Goal: Task Accomplishment & Management: Manage account settings

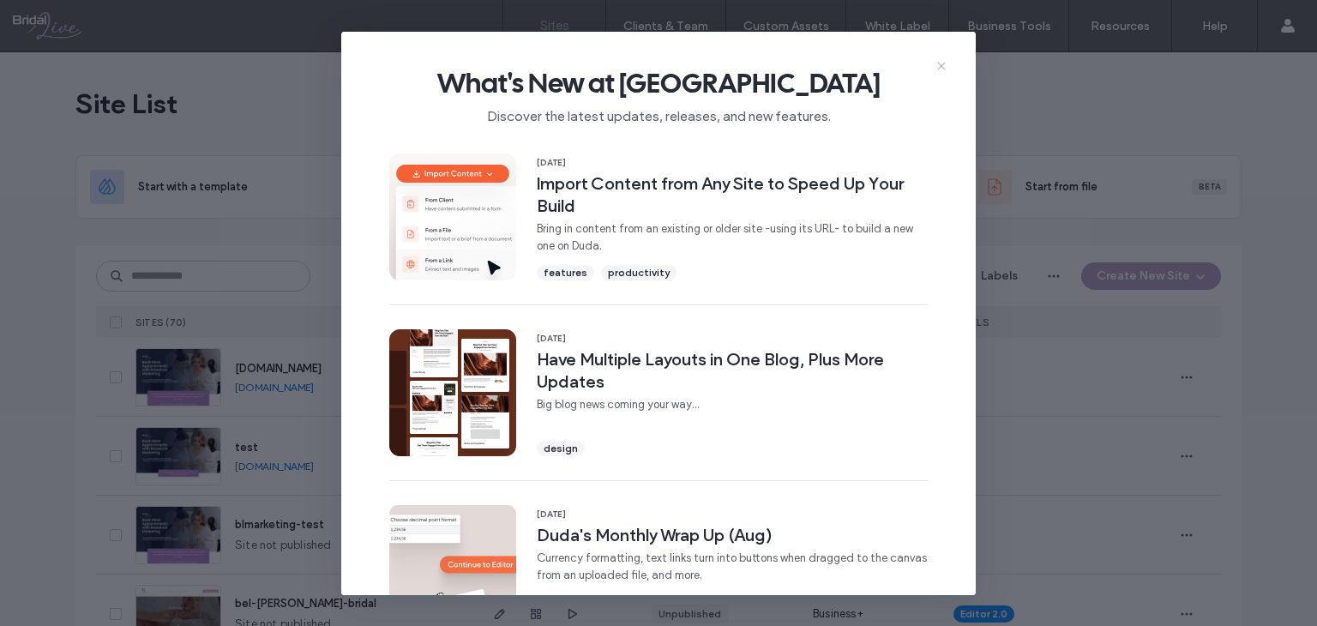
click at [946, 66] on icon at bounding box center [942, 66] width 14 height 14
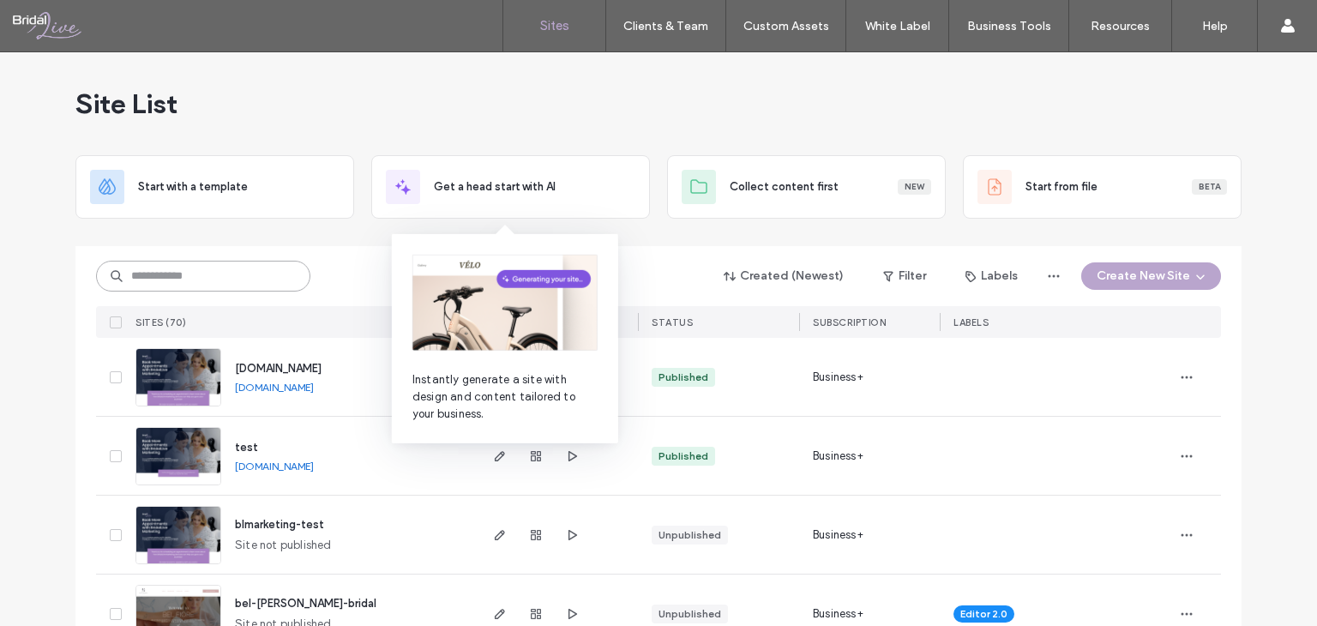
click at [192, 280] on input at bounding box center [203, 276] width 214 height 31
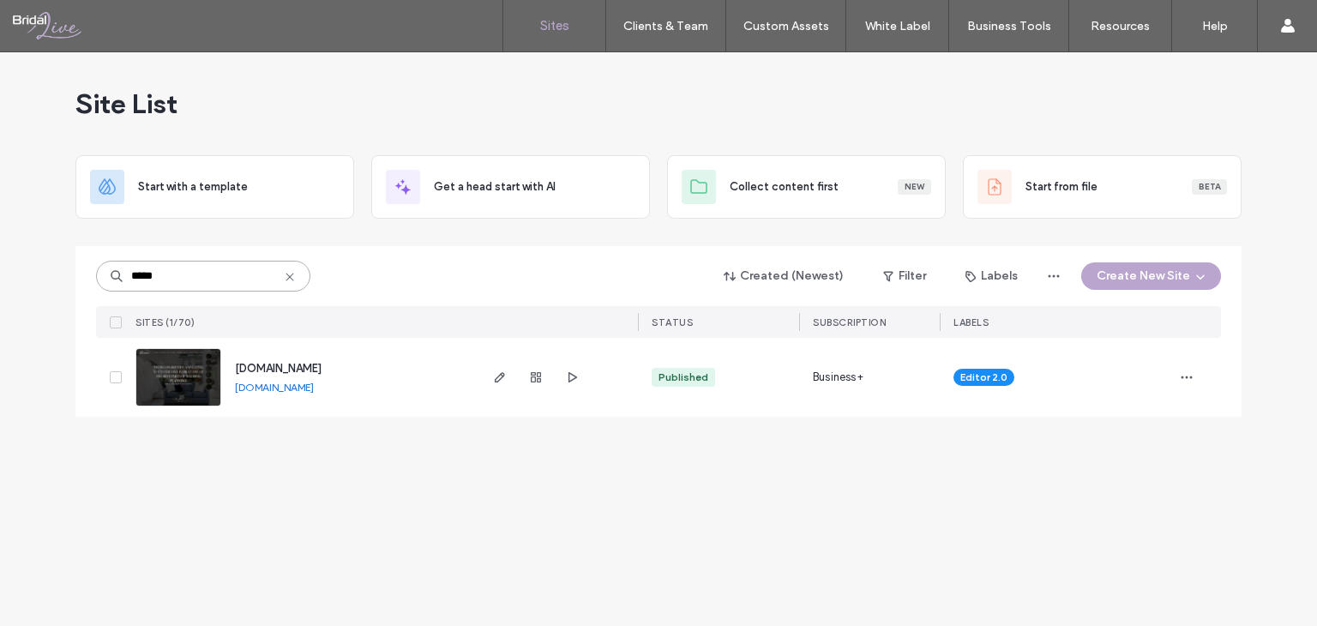
type input "*****"
click at [491, 384] on span "button" at bounding box center [500, 377] width 21 height 21
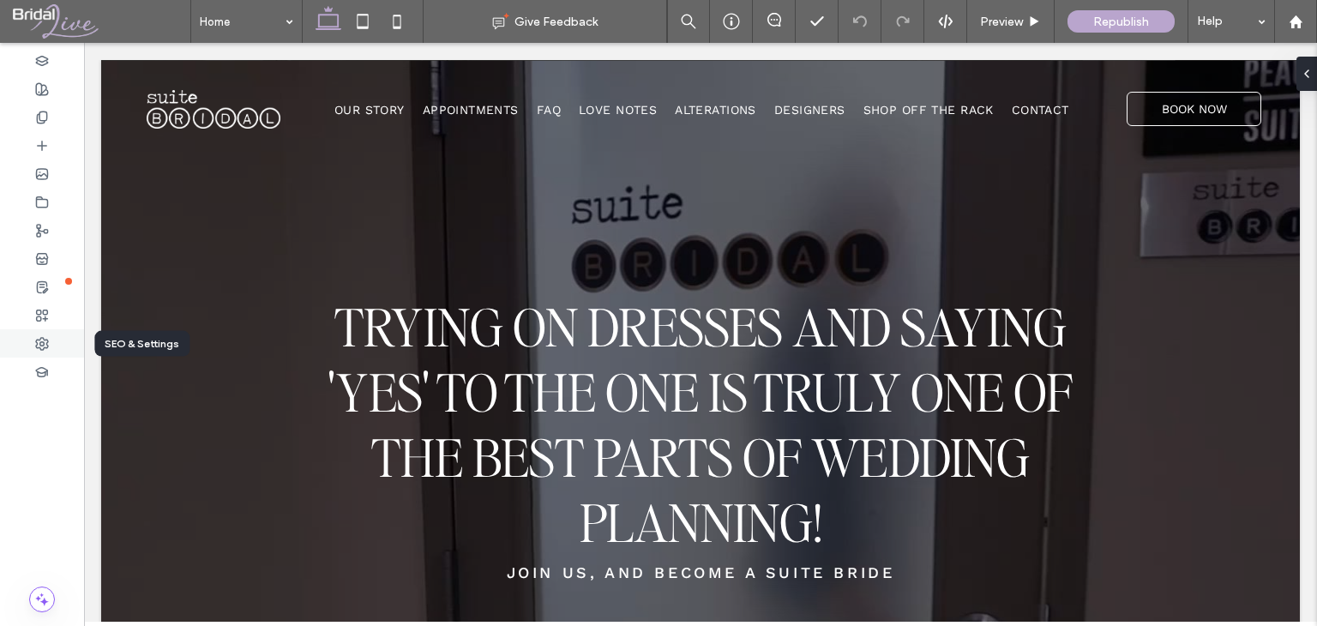
click at [44, 341] on use at bounding box center [42, 344] width 12 height 12
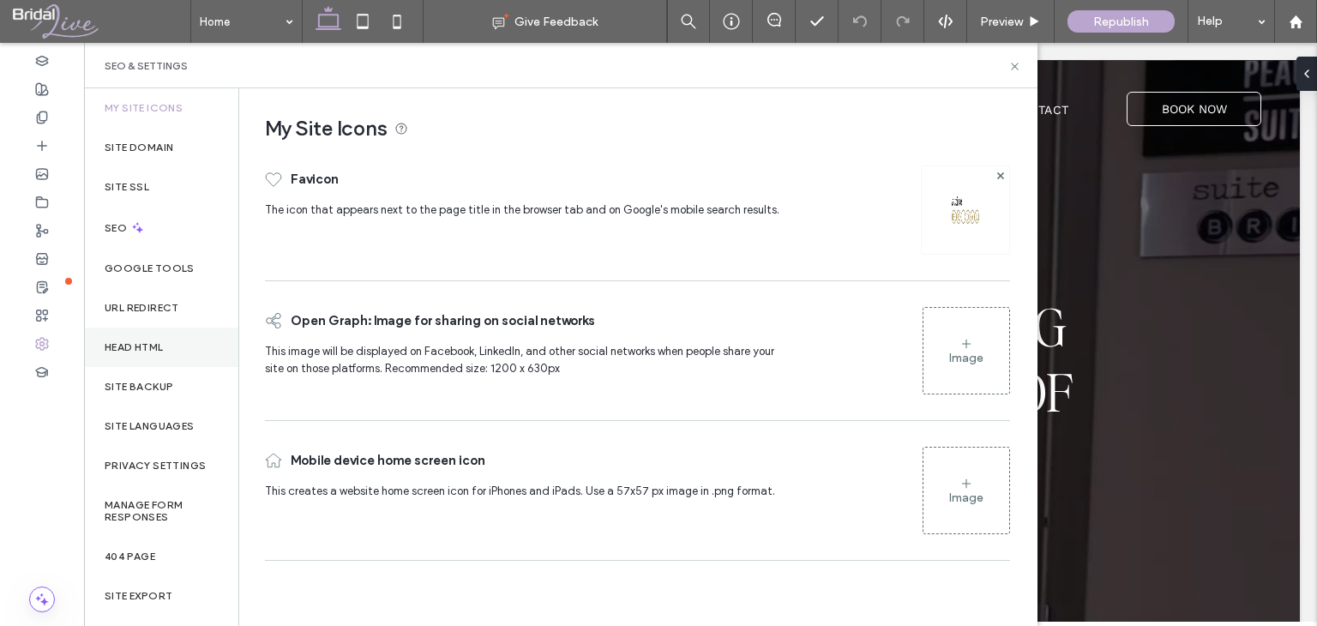
click at [151, 347] on label "Head HTML" at bounding box center [134, 347] width 59 height 12
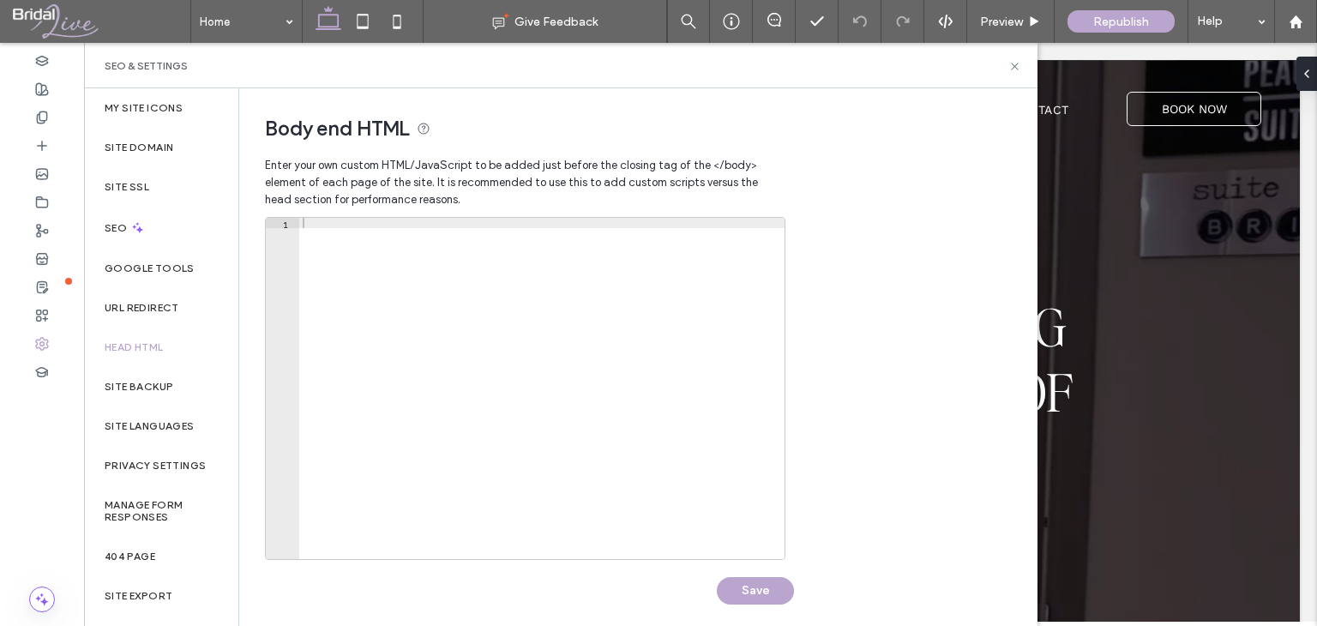
click at [410, 285] on div at bounding box center [541, 399] width 485 height 362
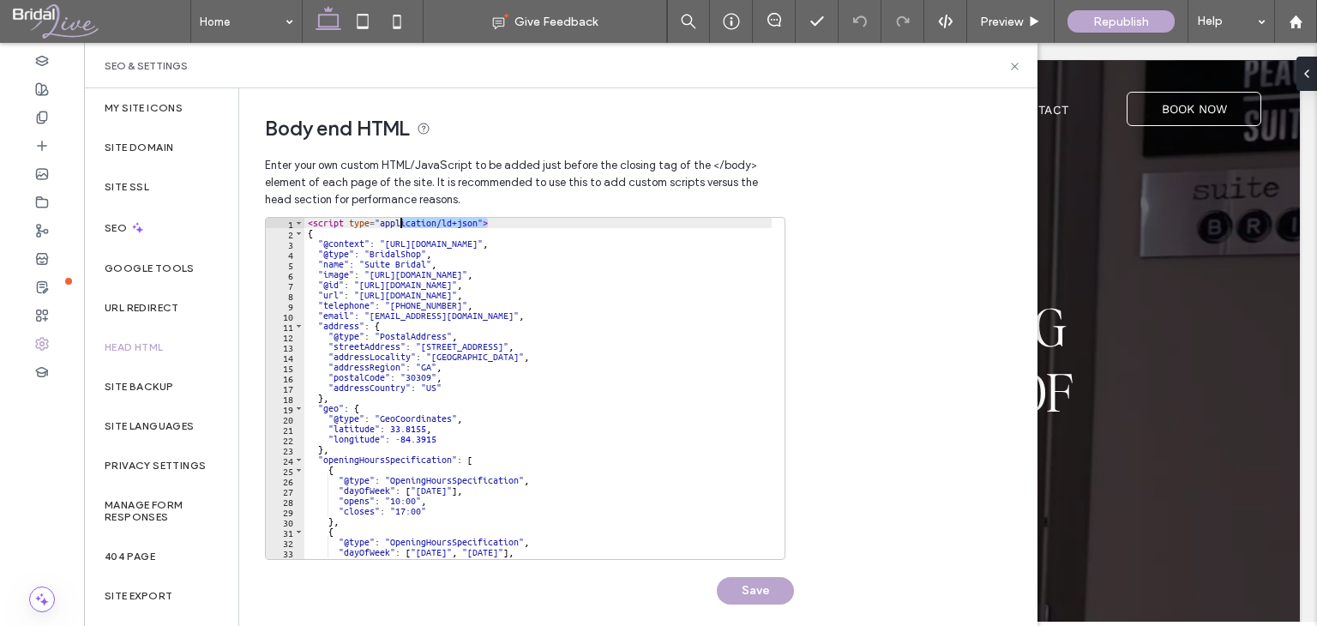
drag, startPoint x: 493, startPoint y: 225, endPoint x: 398, endPoint y: 225, distance: 95.2
click at [398, 225] on div "< script type = "application/ld+json" > { "@context" : "[URL][DOMAIN_NAME]" , "…" at bounding box center [541, 392] width 475 height 349
click at [470, 258] on div "< script type = "application/ld+json" > { "@context" : "[URL][DOMAIN_NAME]" , "…" at bounding box center [541, 392] width 475 height 349
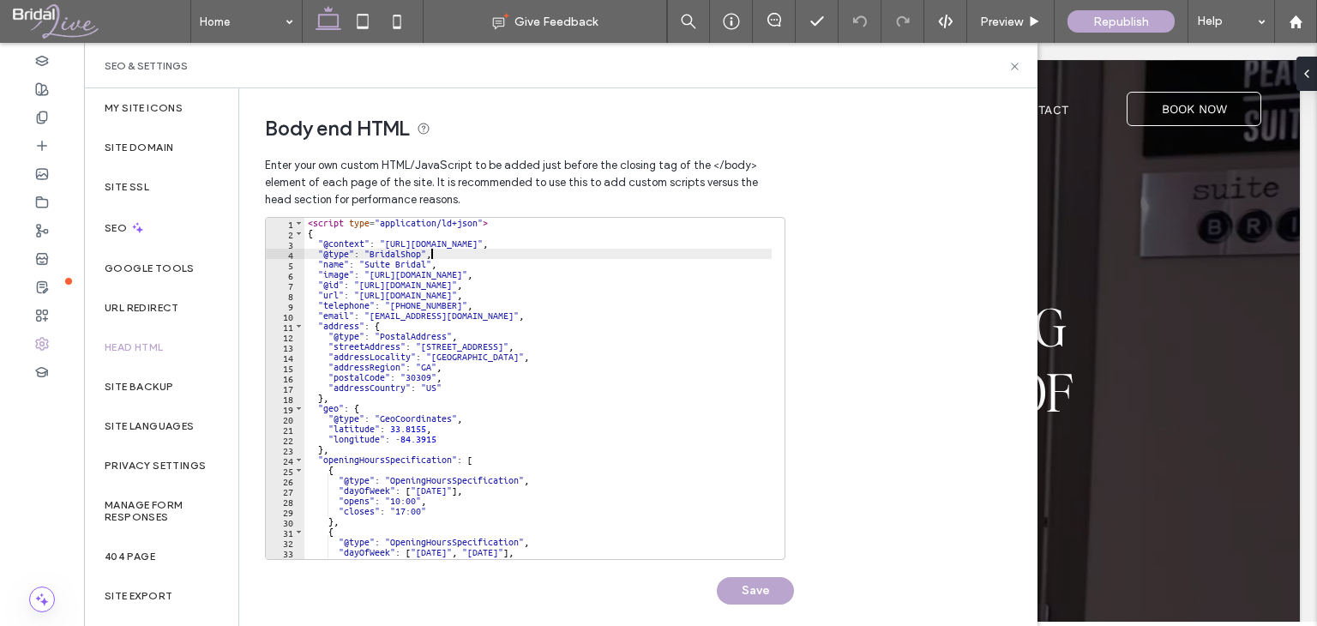
click at [446, 336] on div "< script type = "application/ld+json" > { "@context" : "[URL][DOMAIN_NAME]" , "…" at bounding box center [541, 392] width 475 height 349
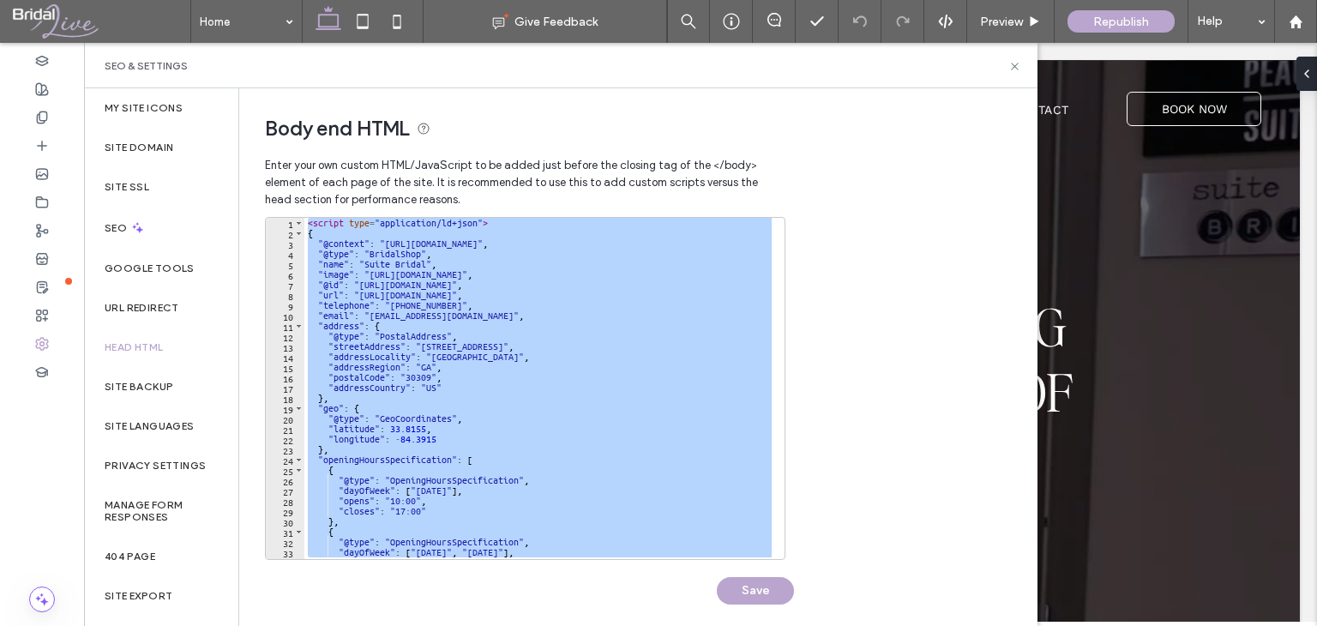
paste textarea "Cursor at row 108"
type textarea "*********"
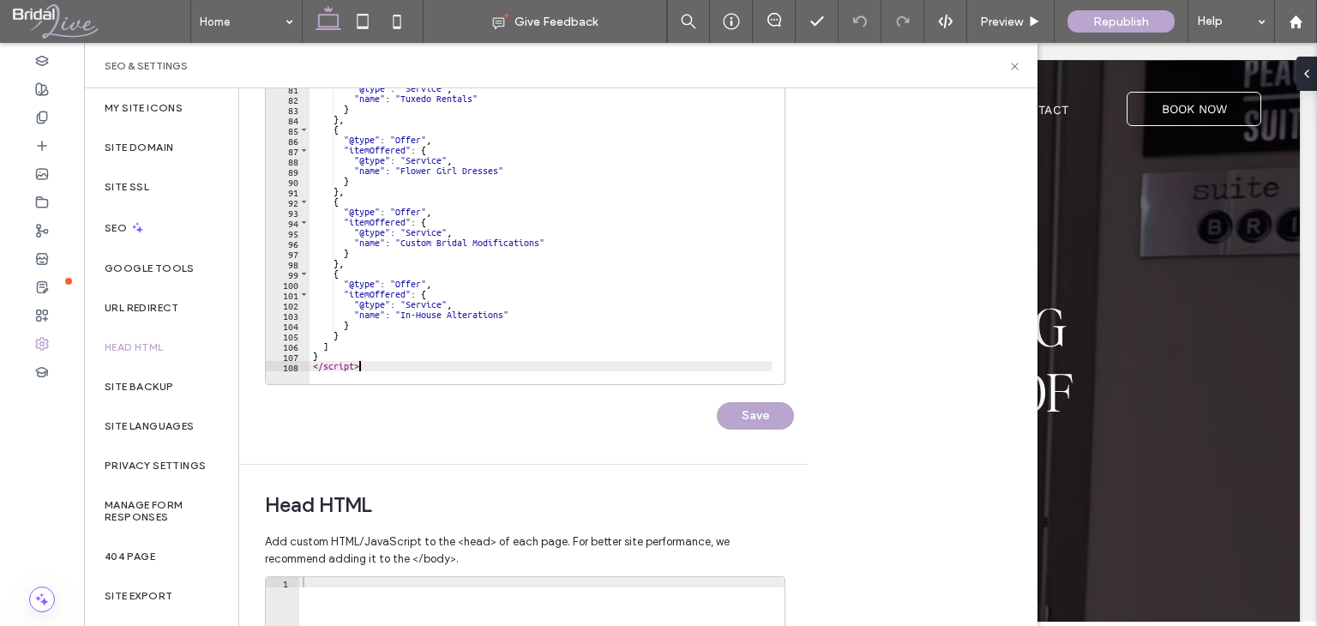
scroll to position [201, 0]
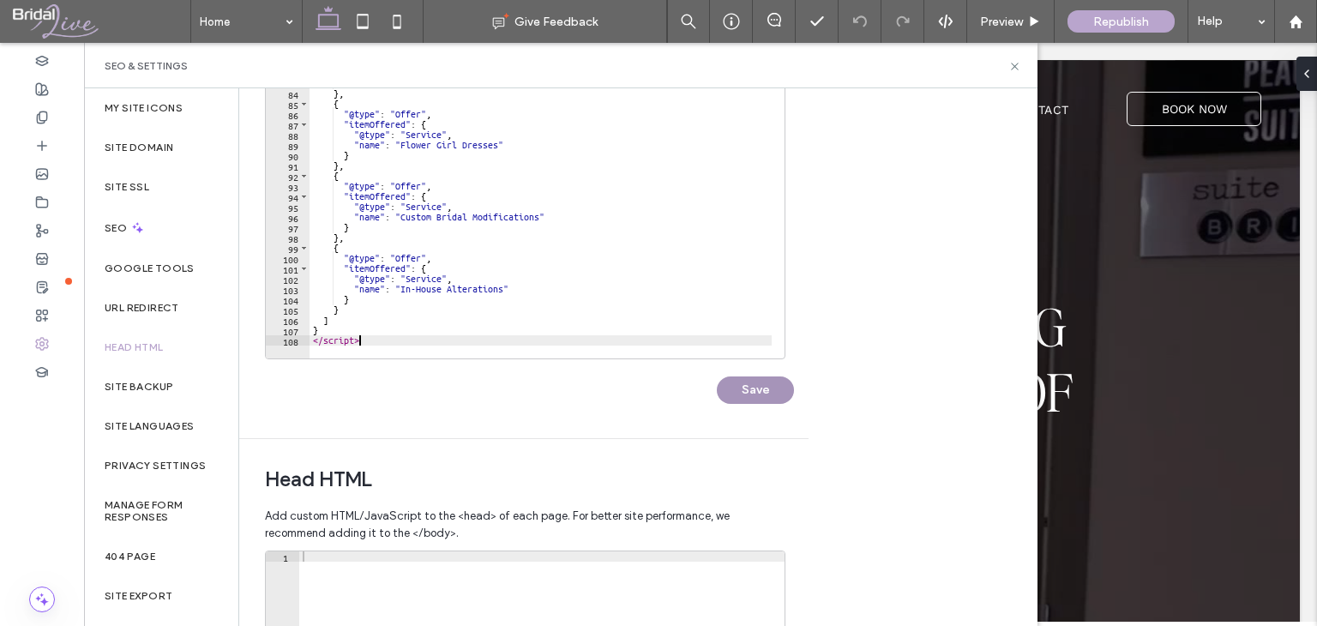
click at [745, 396] on button "Save" at bounding box center [755, 389] width 77 height 27
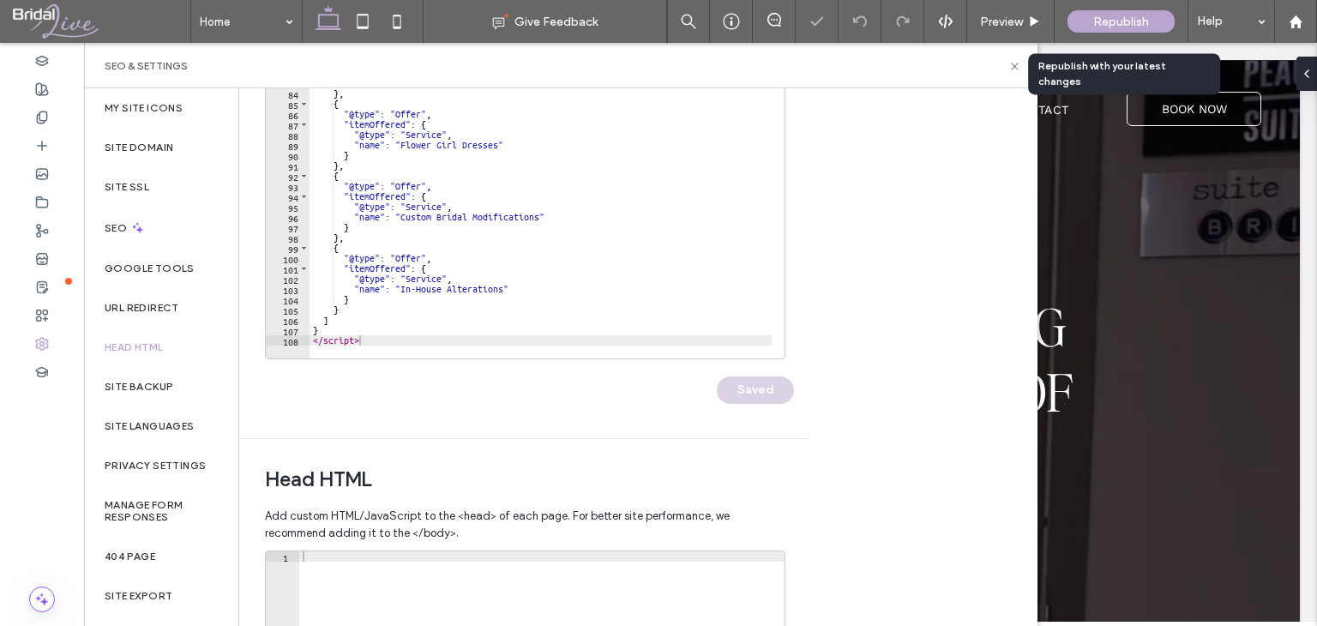
click at [1130, 23] on span "Republish" at bounding box center [1121, 22] width 56 height 15
